Goal: Transaction & Acquisition: Subscribe to service/newsletter

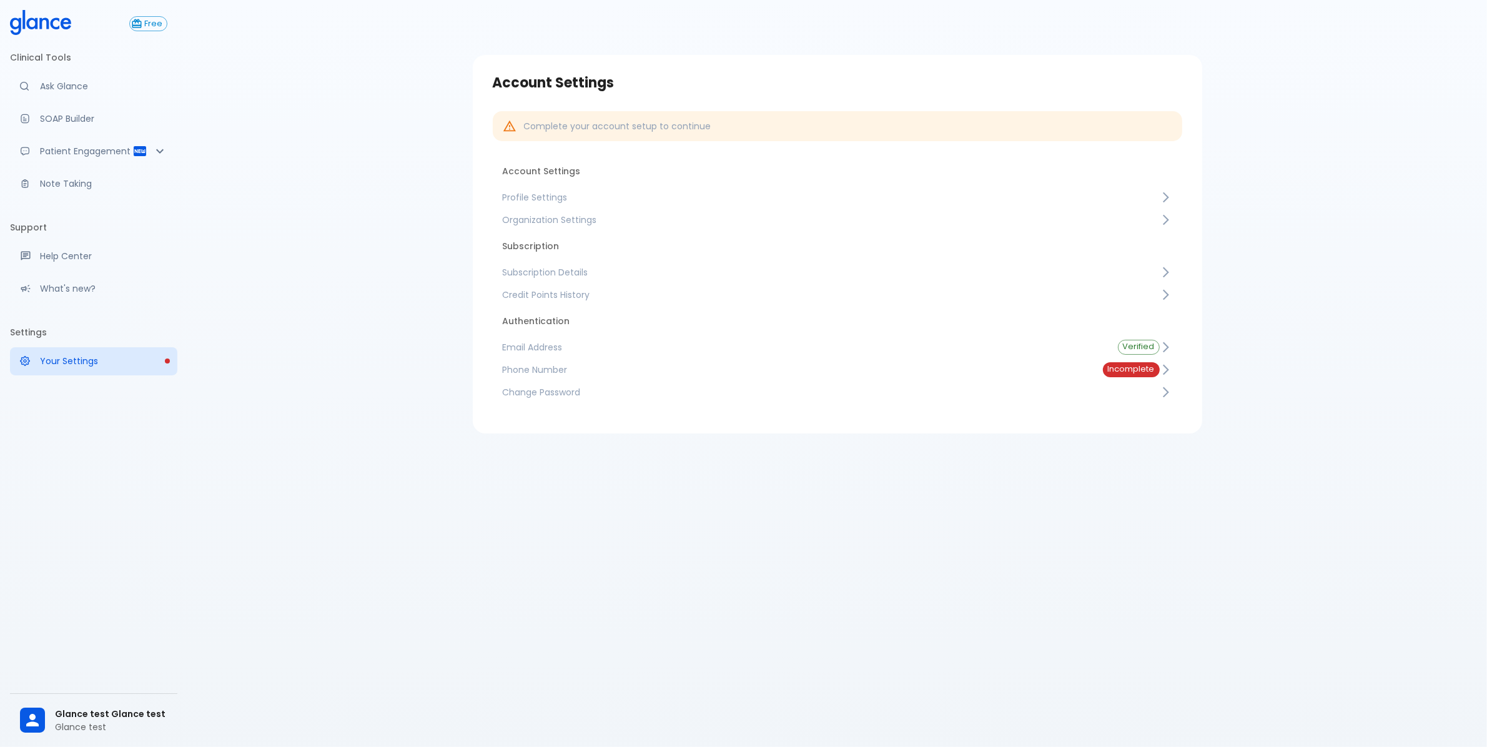
click at [564, 272] on span "Subscription Details" at bounding box center [831, 272] width 657 height 12
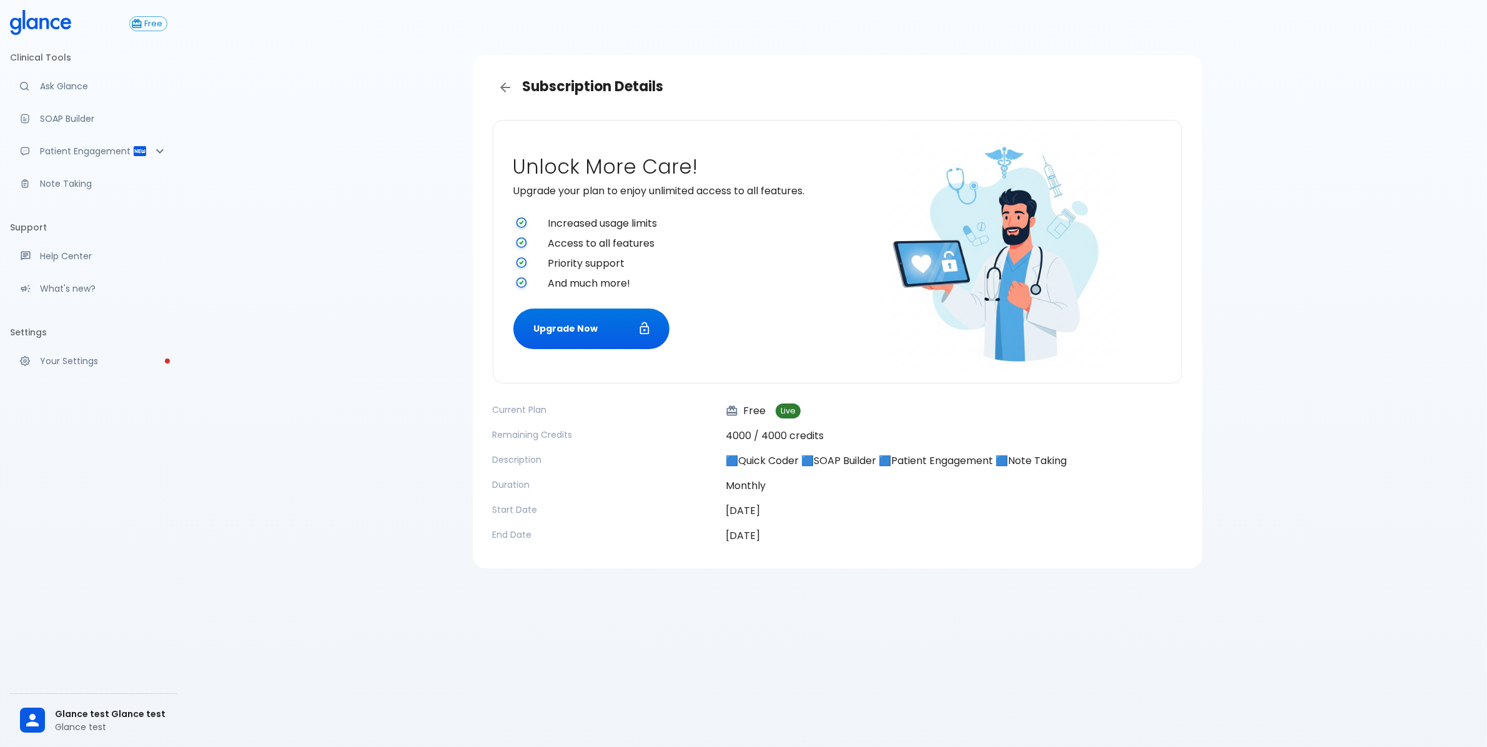
click at [350, 354] on div "Subscription Details Unlock More Care! Upgrade your plan to enjoy unlimited acc…" at bounding box center [837, 388] width 1300 height 777
click at [618, 334] on button "Upgrade Now" at bounding box center [591, 329] width 156 height 41
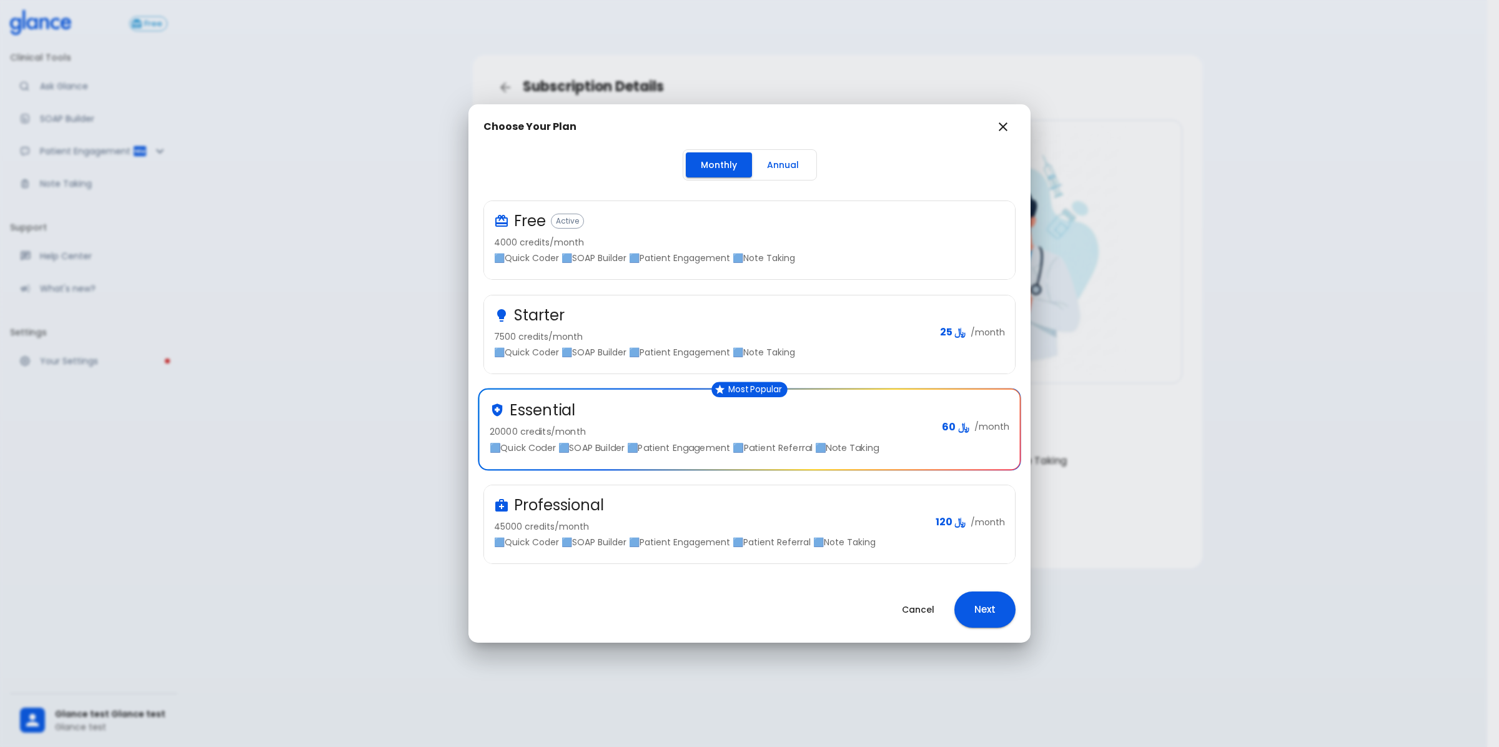
click at [784, 156] on button "Annual" at bounding box center [783, 165] width 62 height 26
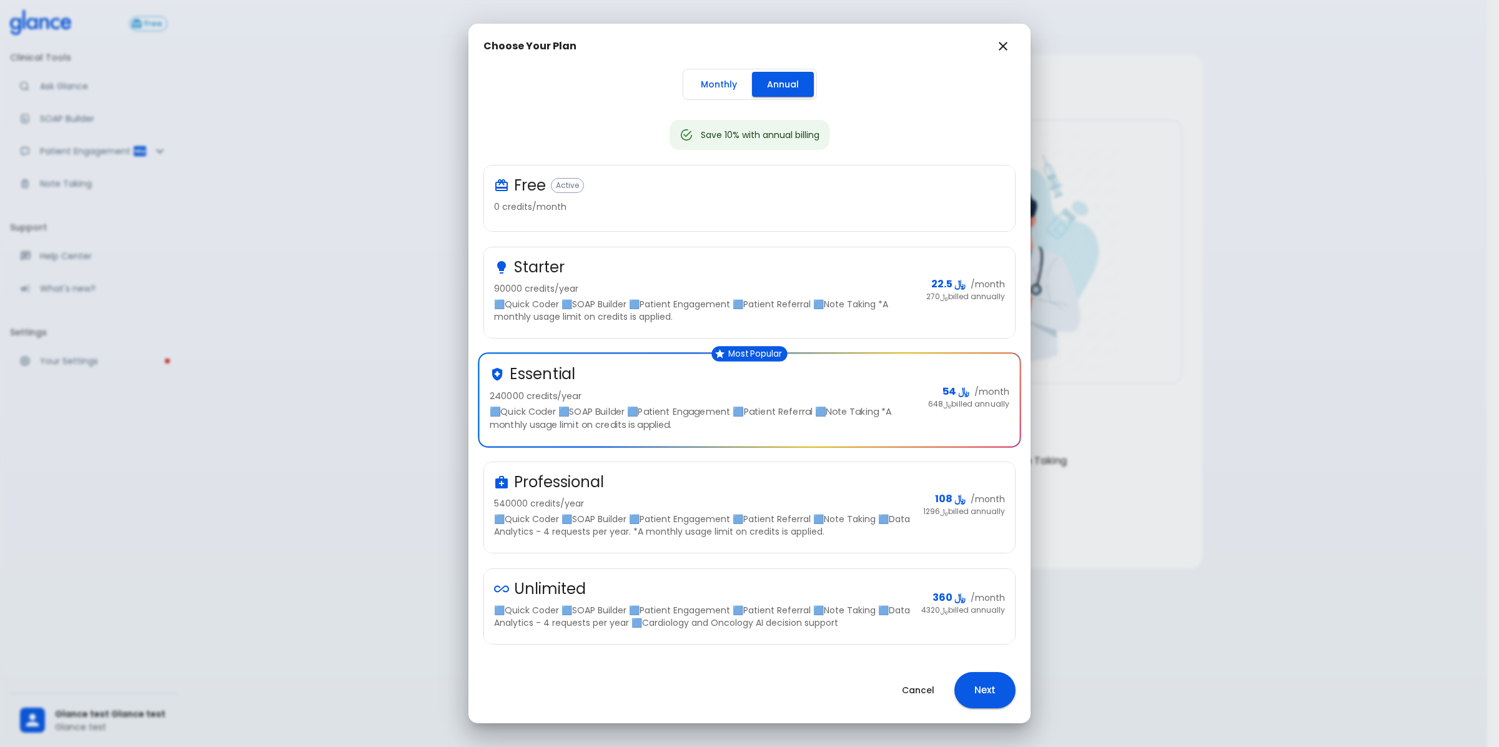
click at [791, 402] on p "240000 credits/year" at bounding box center [704, 396] width 428 height 12
click at [995, 686] on button "Next" at bounding box center [985, 690] width 61 height 36
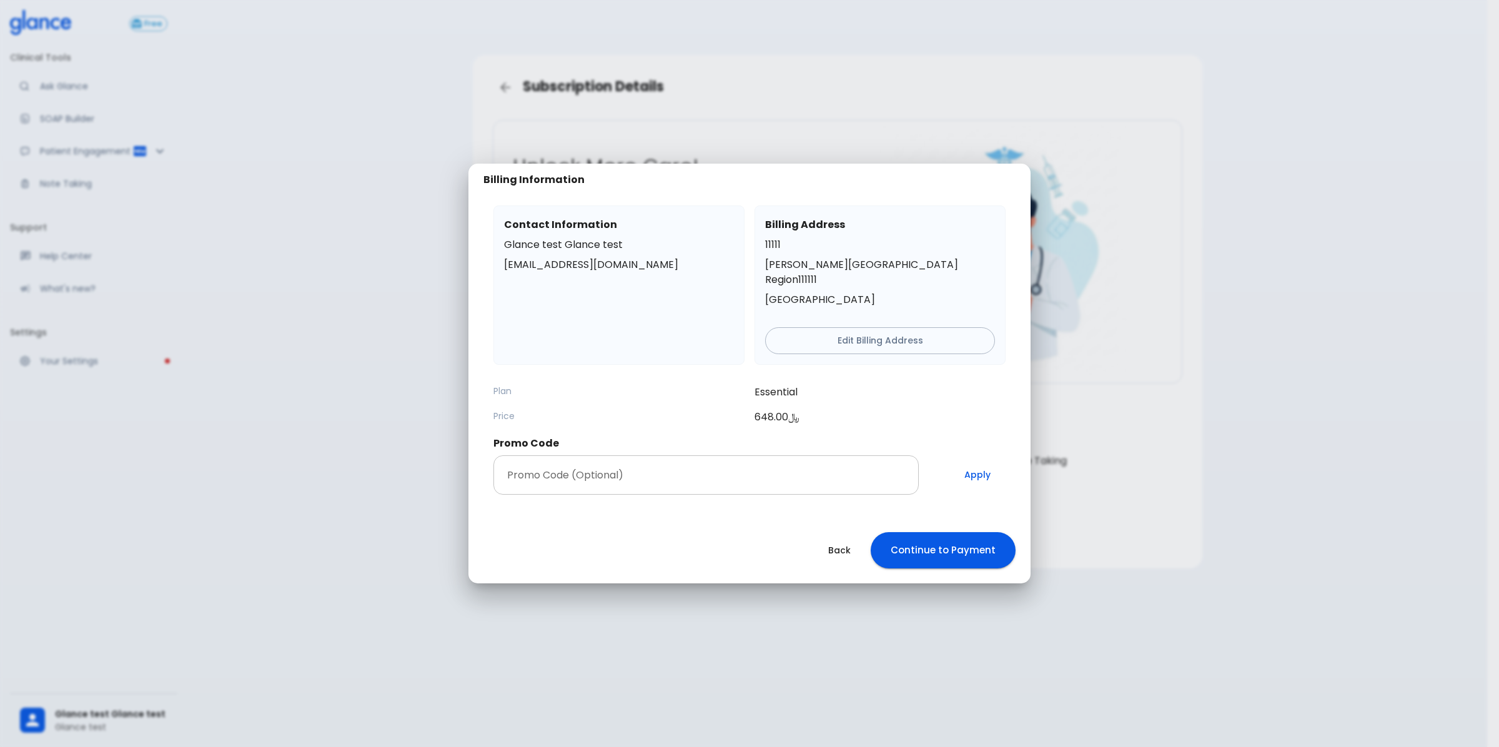
click at [642, 473] on input "Promo Code (Optional)" at bounding box center [705, 474] width 425 height 39
paste input "UnLimit95"
click at [973, 464] on button "Apply" at bounding box center [978, 474] width 56 height 39
click at [976, 465] on button "Apply" at bounding box center [978, 474] width 56 height 39
click at [543, 463] on input "UnLimit95" at bounding box center [705, 474] width 425 height 39
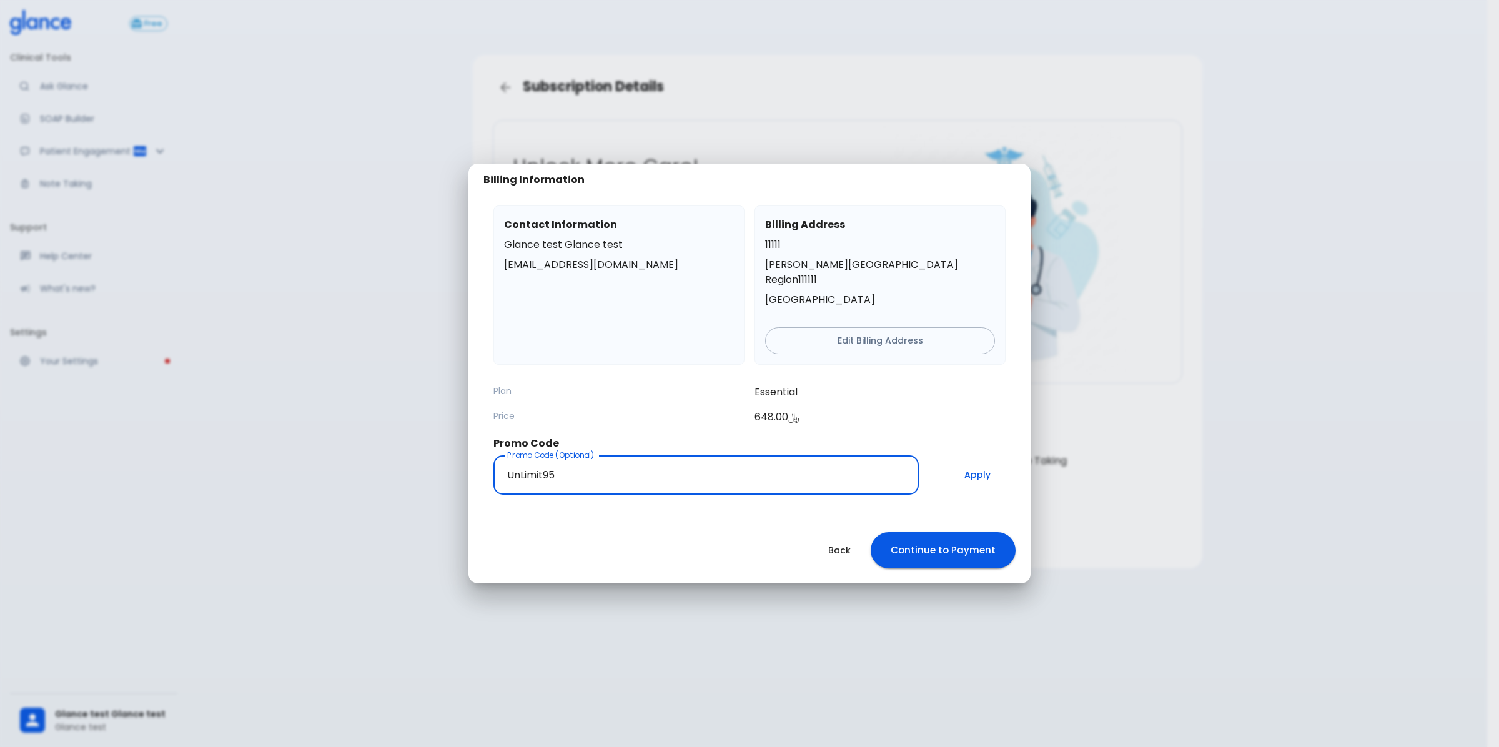
click at [543, 463] on input "UnLimit95" at bounding box center [705, 474] width 425 height 39
paste input "Pro"
click at [988, 466] on button "Apply" at bounding box center [978, 474] width 56 height 39
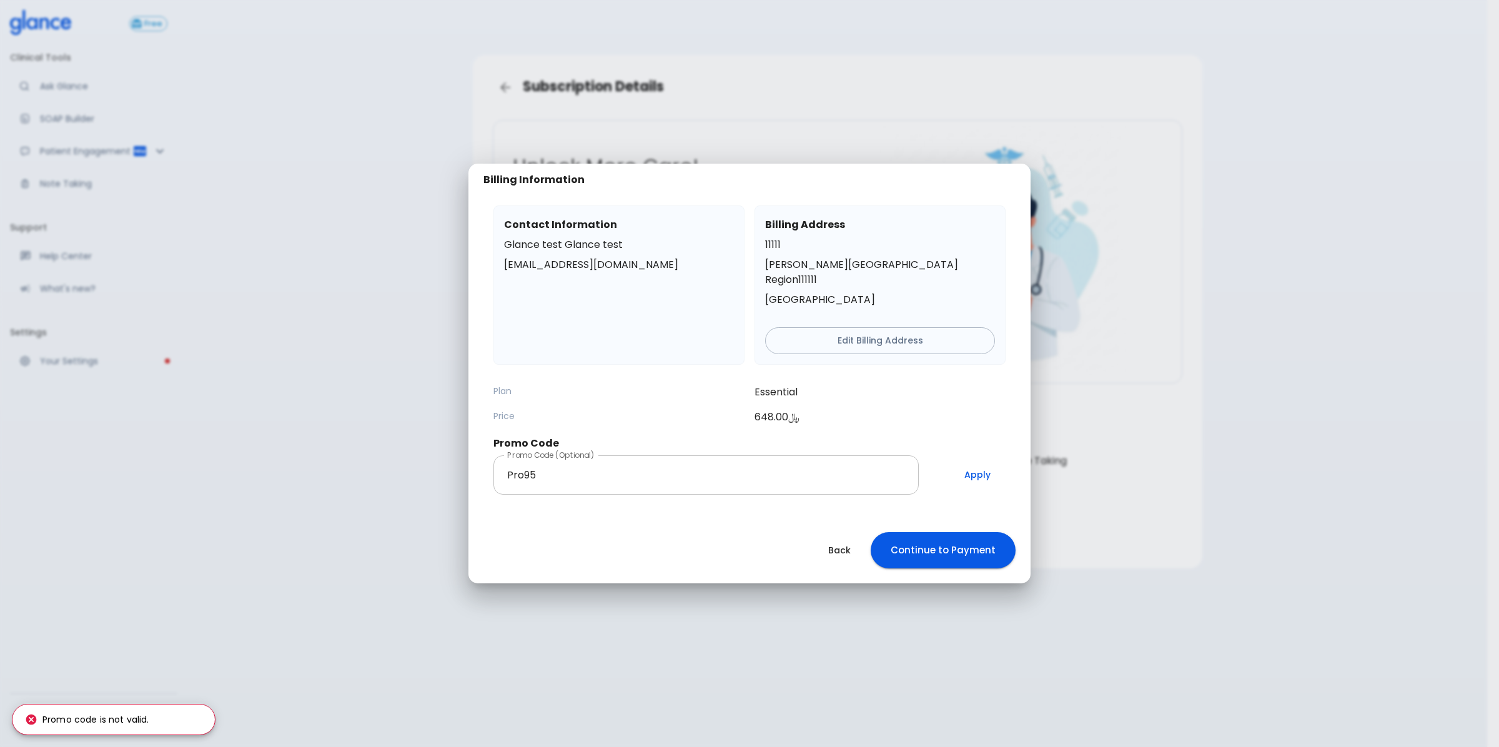
click at [500, 470] on input "Pro95" at bounding box center [705, 474] width 425 height 39
paste input "Essen"
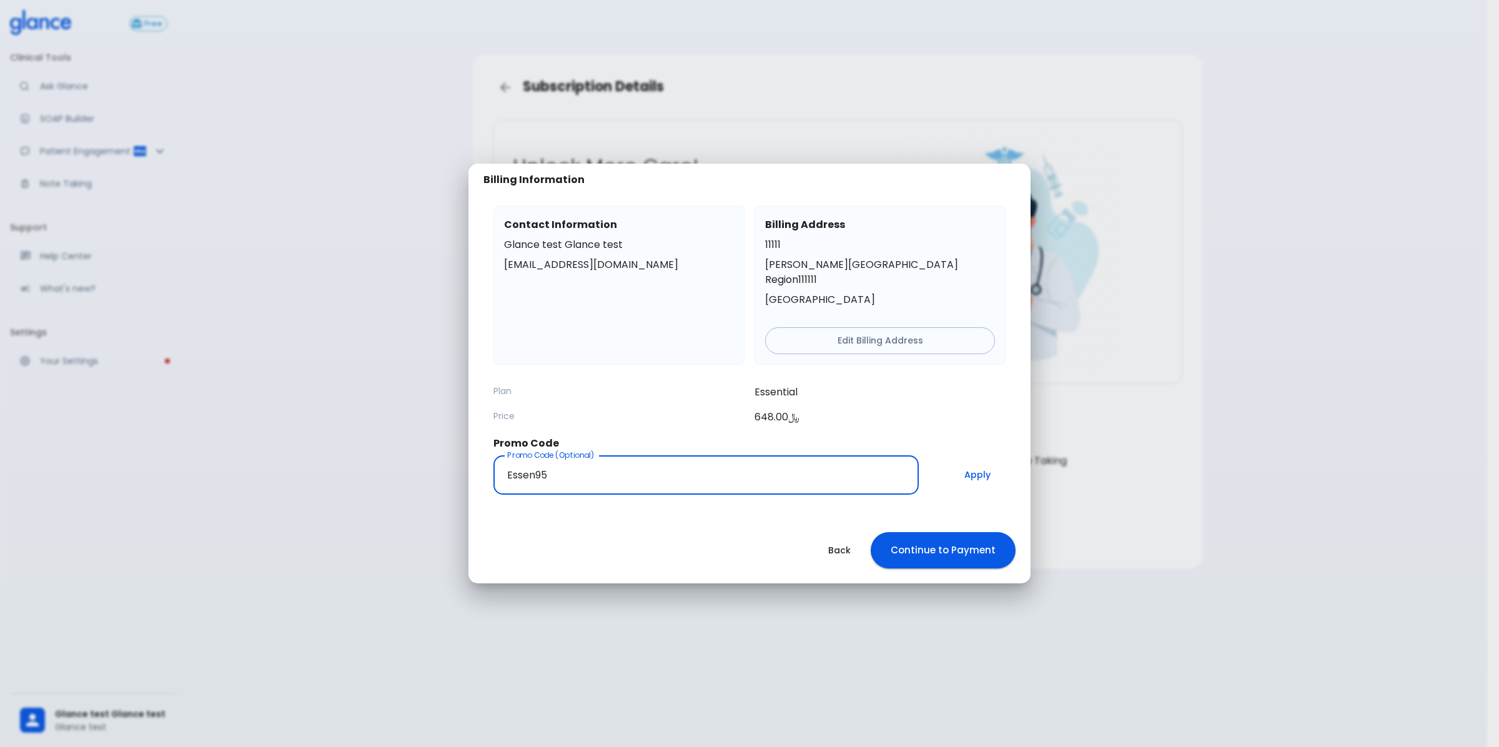
type input "Essen95"
click at [983, 464] on button "Apply" at bounding box center [978, 474] width 56 height 39
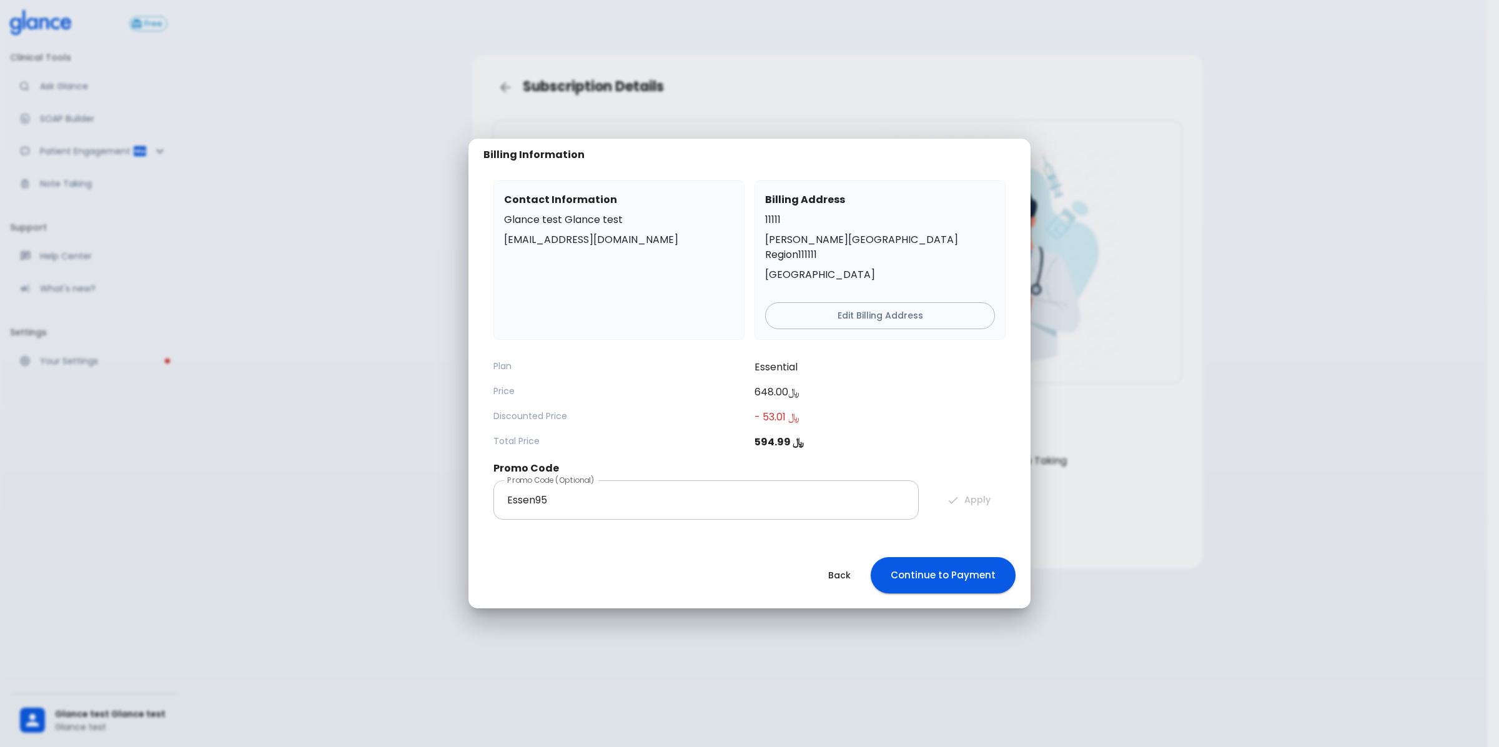
click at [517, 494] on input "Essen95" at bounding box center [705, 499] width 425 height 39
click at [956, 567] on button "Continue to Payment" at bounding box center [943, 575] width 145 height 36
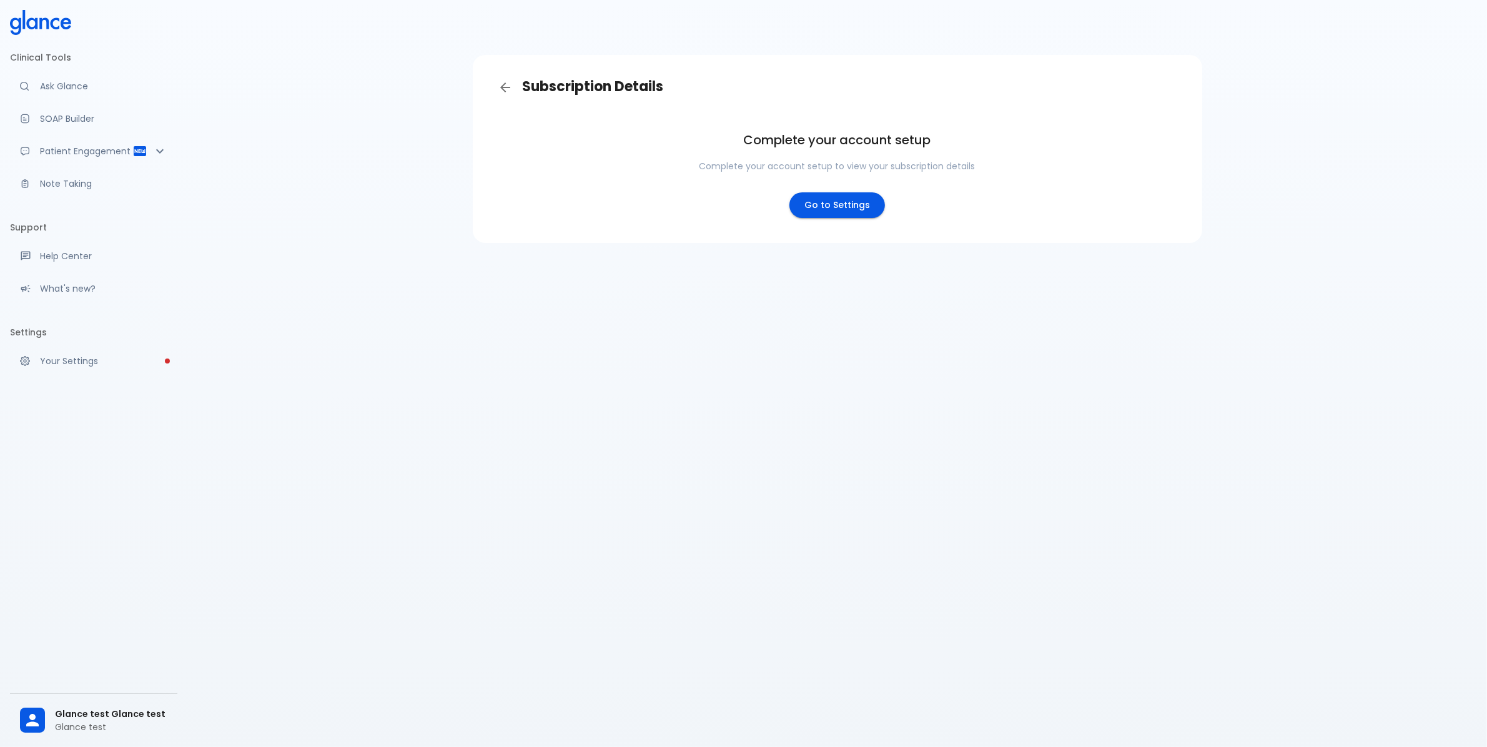
click at [605, 350] on div "Subscription Details Complete your account setup Complete your account setup to…" at bounding box center [837, 388] width 1300 height 777
click at [508, 87] on icon "Back" at bounding box center [505, 87] width 10 height 10
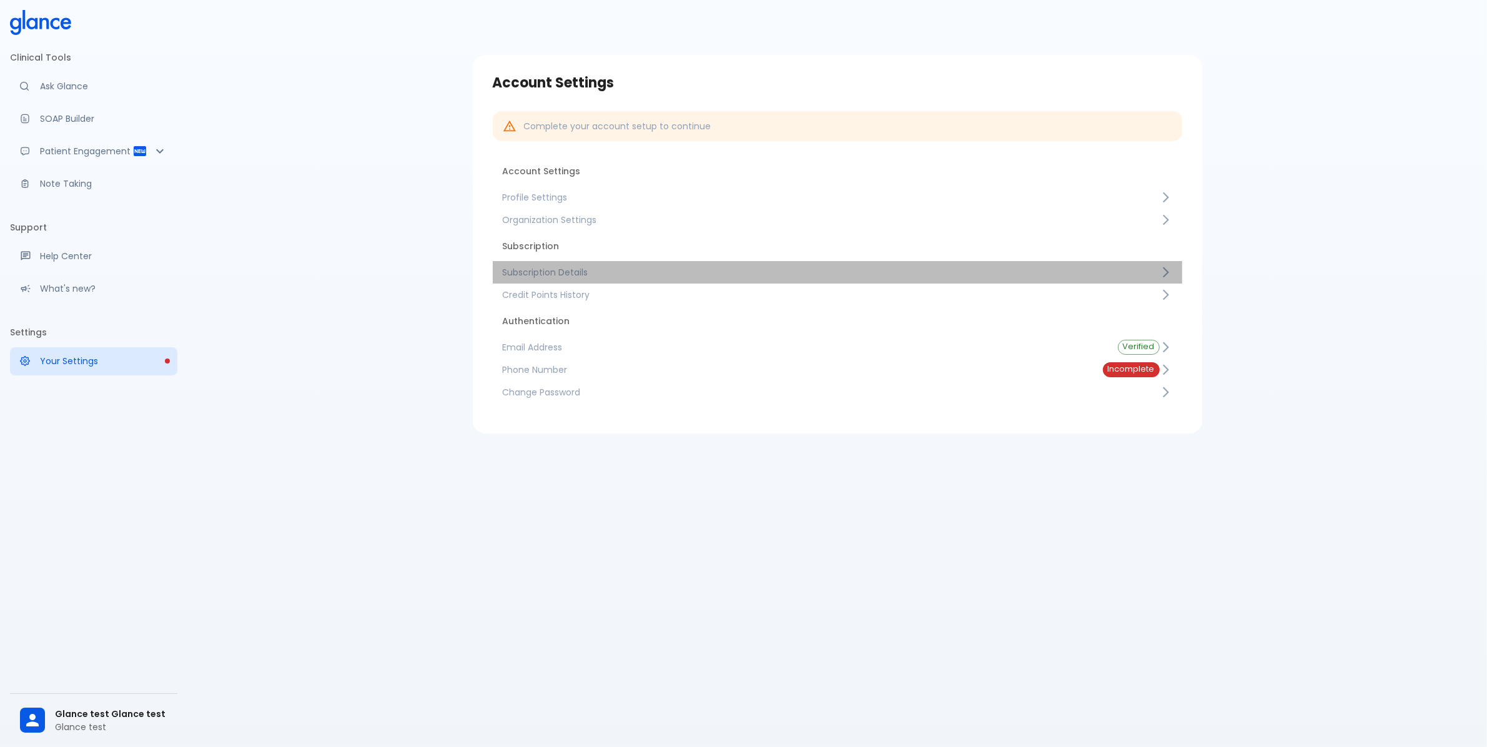
click at [563, 275] on span "Subscription Details" at bounding box center [831, 272] width 657 height 12
